Goal: Task Accomplishment & Management: Manage account settings

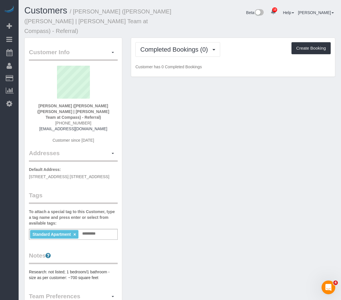
click at [94, 230] on input "text" at bounding box center [90, 233] width 19 height 7
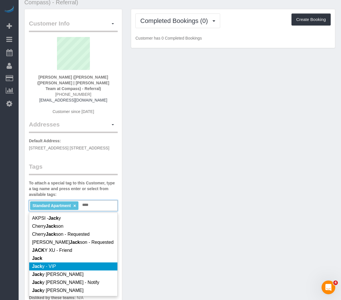
type input "****"
click at [77, 262] on li "Jack y - VIP" at bounding box center [73, 266] width 88 height 8
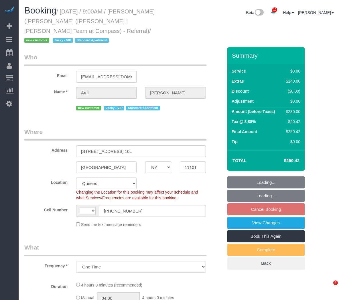
select select "NY"
select select "number:89"
select select "number:74"
select select "number:15"
select select "number:5"
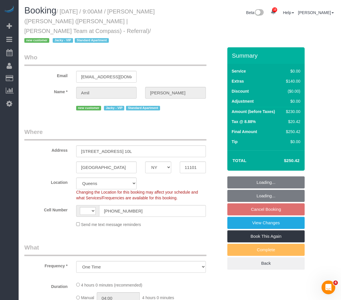
select select "object:622"
select select "string:[GEOGRAPHIC_DATA]"
select select "string:stripe-pm_1RsRGd4VGloSiKo7GO8T4uHY"
select select "1"
select select "spot2"
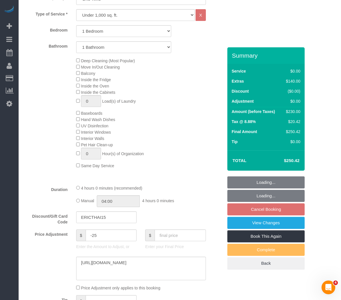
select select "1"
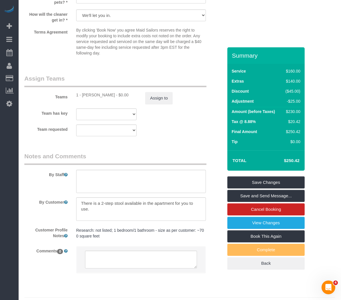
scroll to position [732, 0]
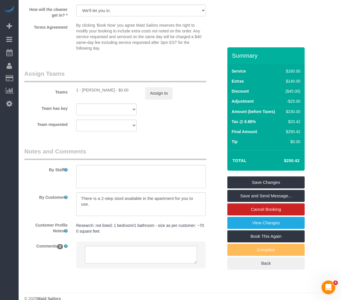
click at [173, 265] on fieldset "Notes and Comments By Staff By Customer Customer Profile Notes Research: not li…" at bounding box center [123, 212] width 199 height 131
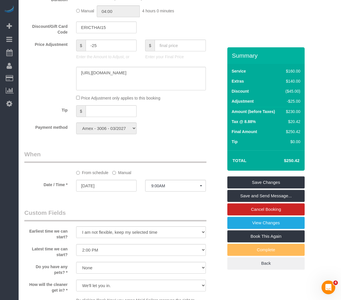
scroll to position [360, 0]
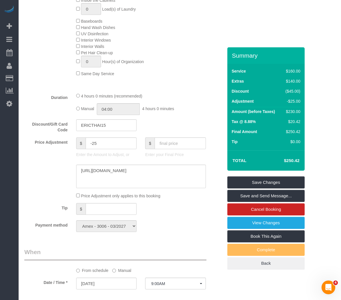
click at [178, 231] on div "Who Email amildave@gmail.com Name * Amil Dave new customer Jacky - VIP Standard…" at bounding box center [123, 175] width 207 height 974
